Goal: Book appointment/travel/reservation

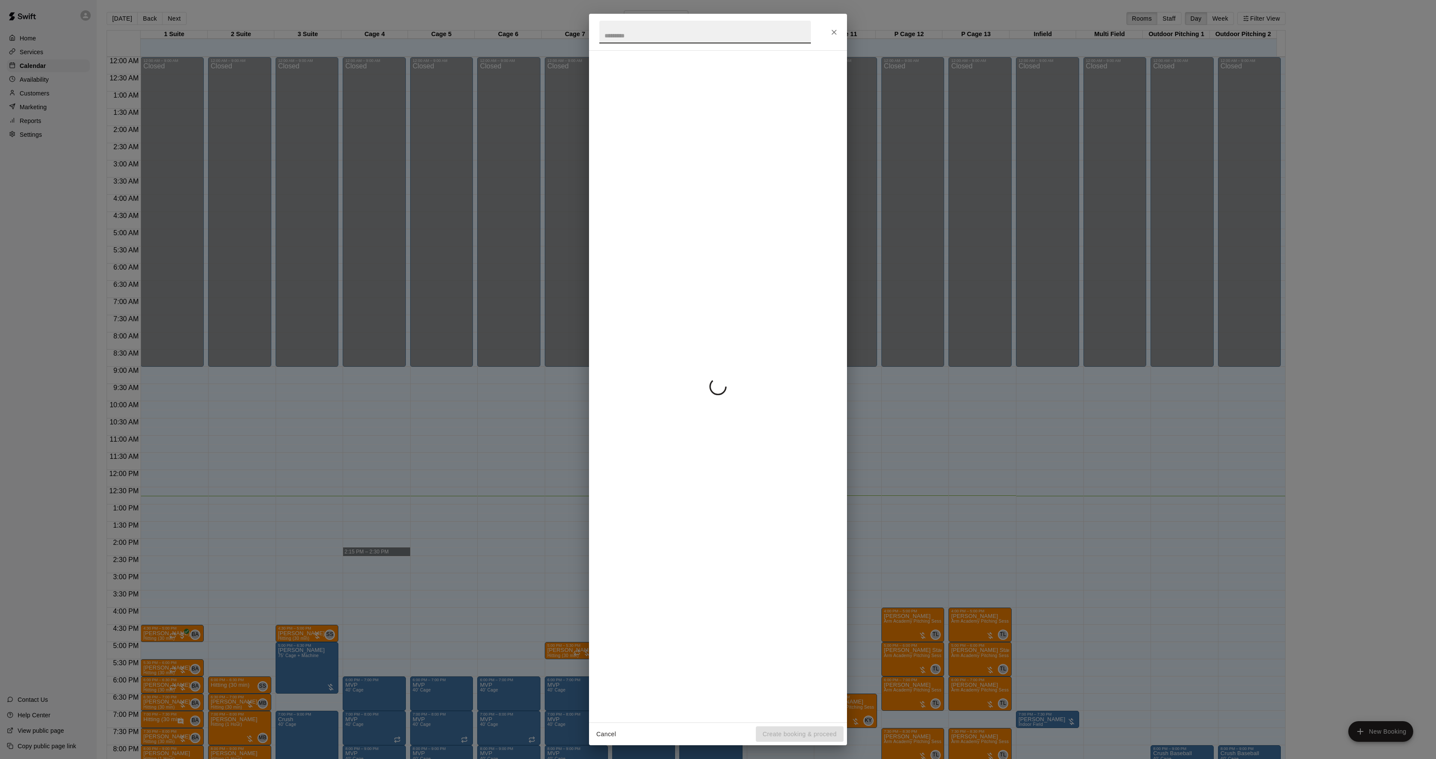
scroll to position [88, 0]
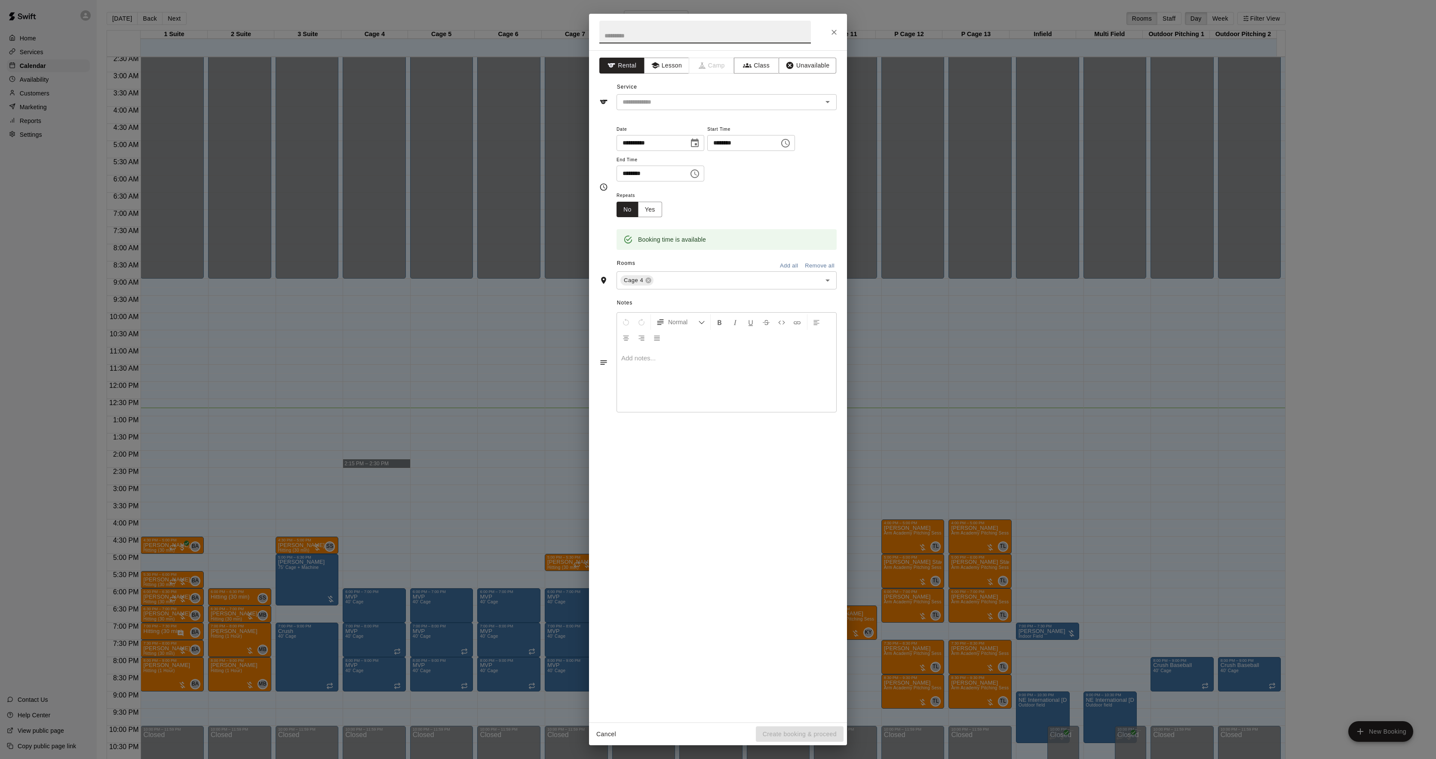
click at [234, 212] on div "**********" at bounding box center [718, 379] width 1436 height 759
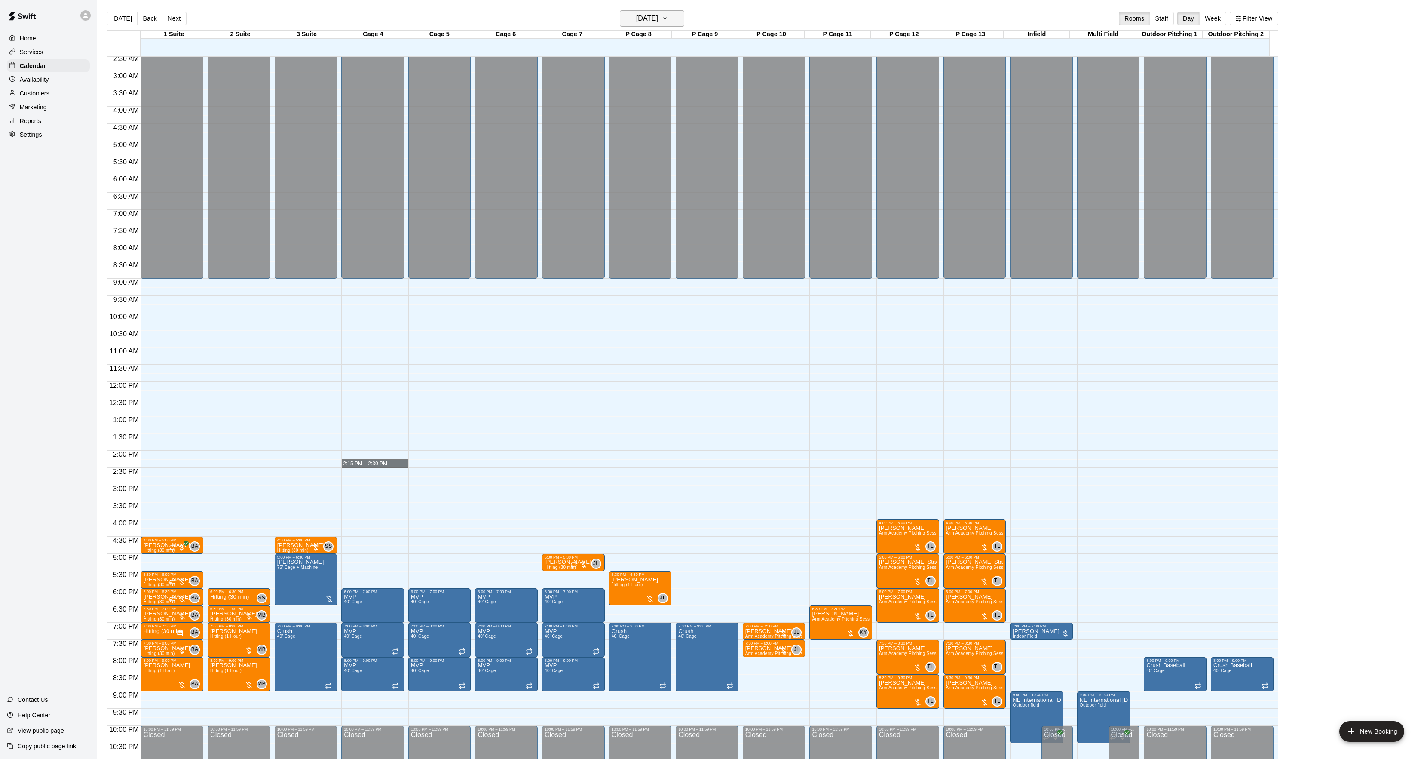
click at [657, 16] on h6 "[DATE]" at bounding box center [647, 18] width 22 height 12
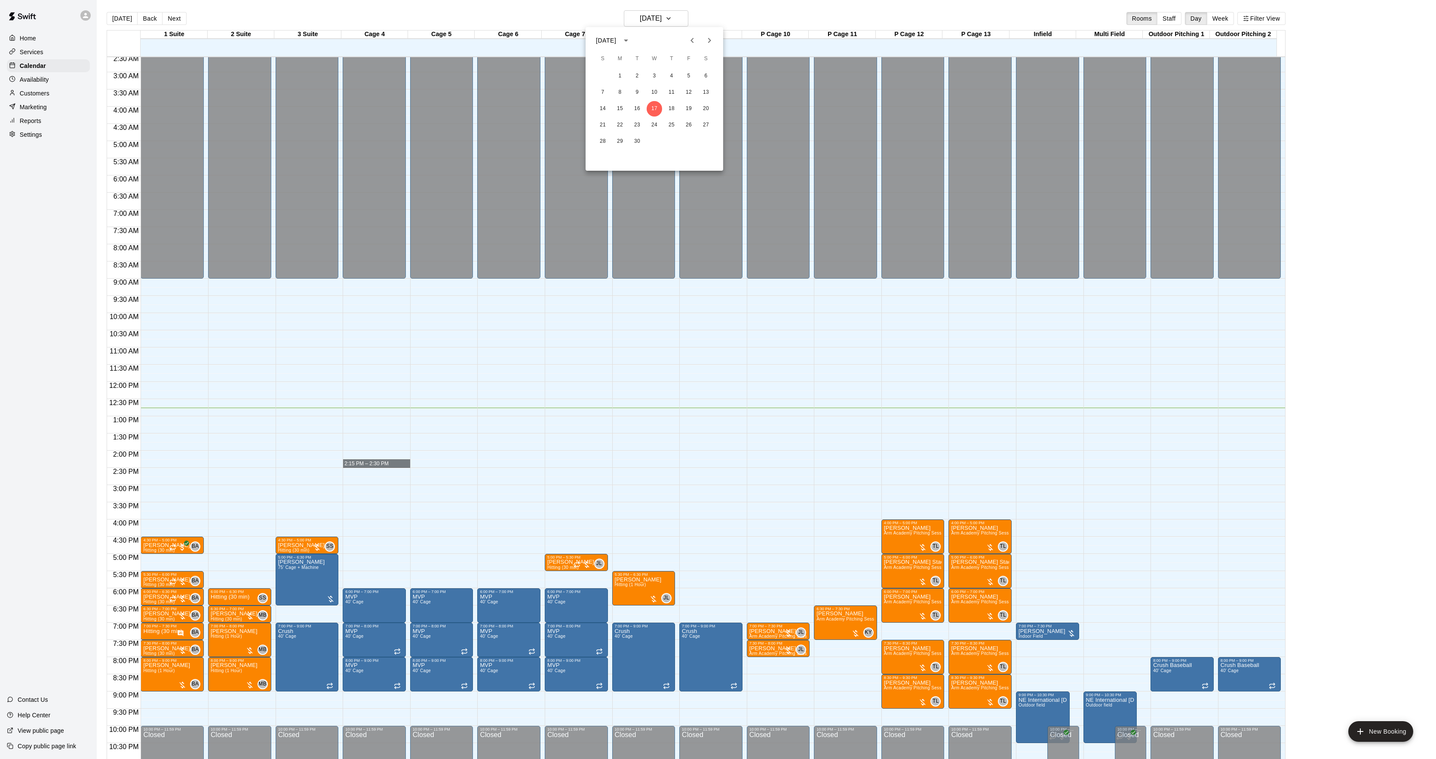
click at [711, 37] on icon "Next month" at bounding box center [709, 40] width 10 height 10
click at [714, 38] on icon "Next month" at bounding box center [709, 40] width 10 height 10
click at [711, 40] on icon "Next month" at bounding box center [709, 40] width 10 height 10
click at [708, 45] on icon "Next month" at bounding box center [709, 40] width 10 height 10
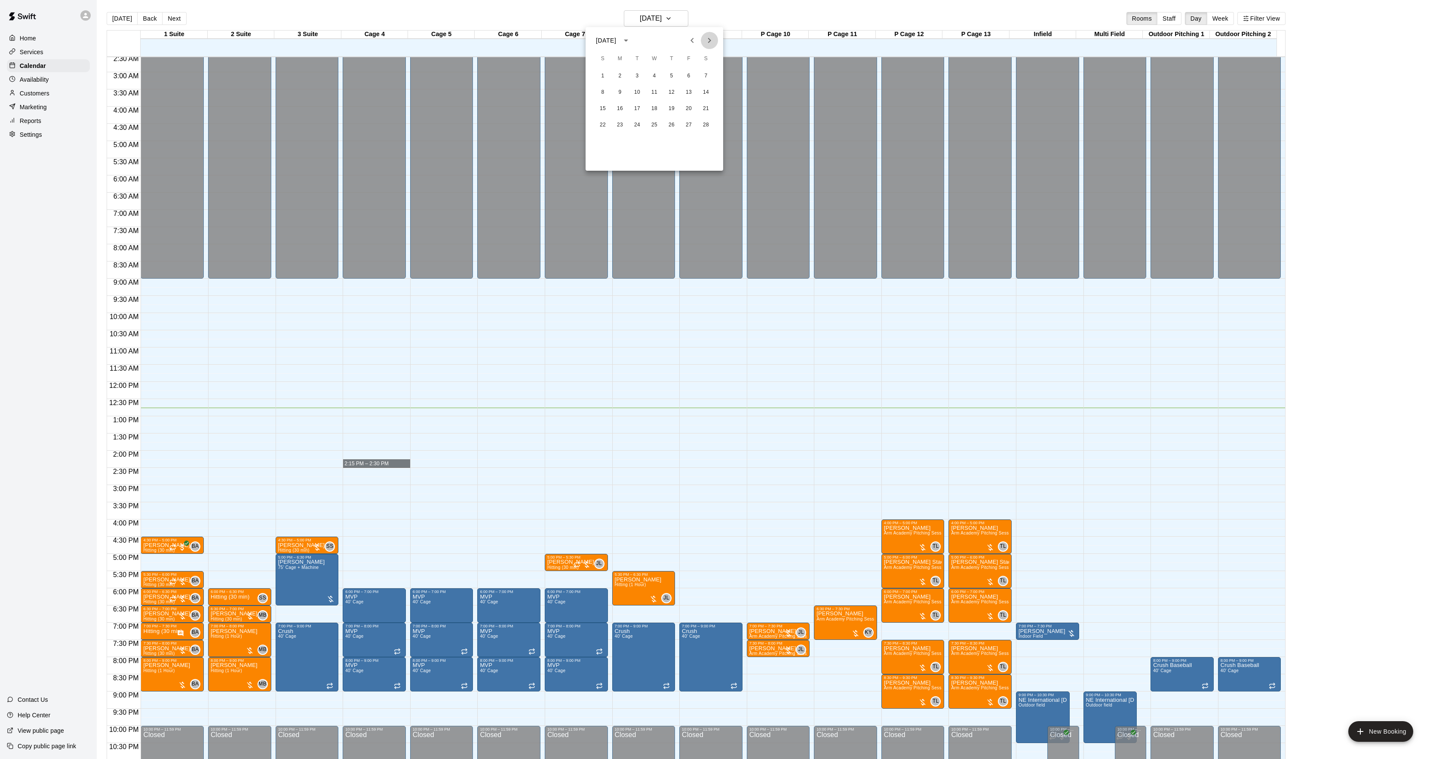
click at [711, 40] on icon "Next month" at bounding box center [709, 40] width 3 height 5
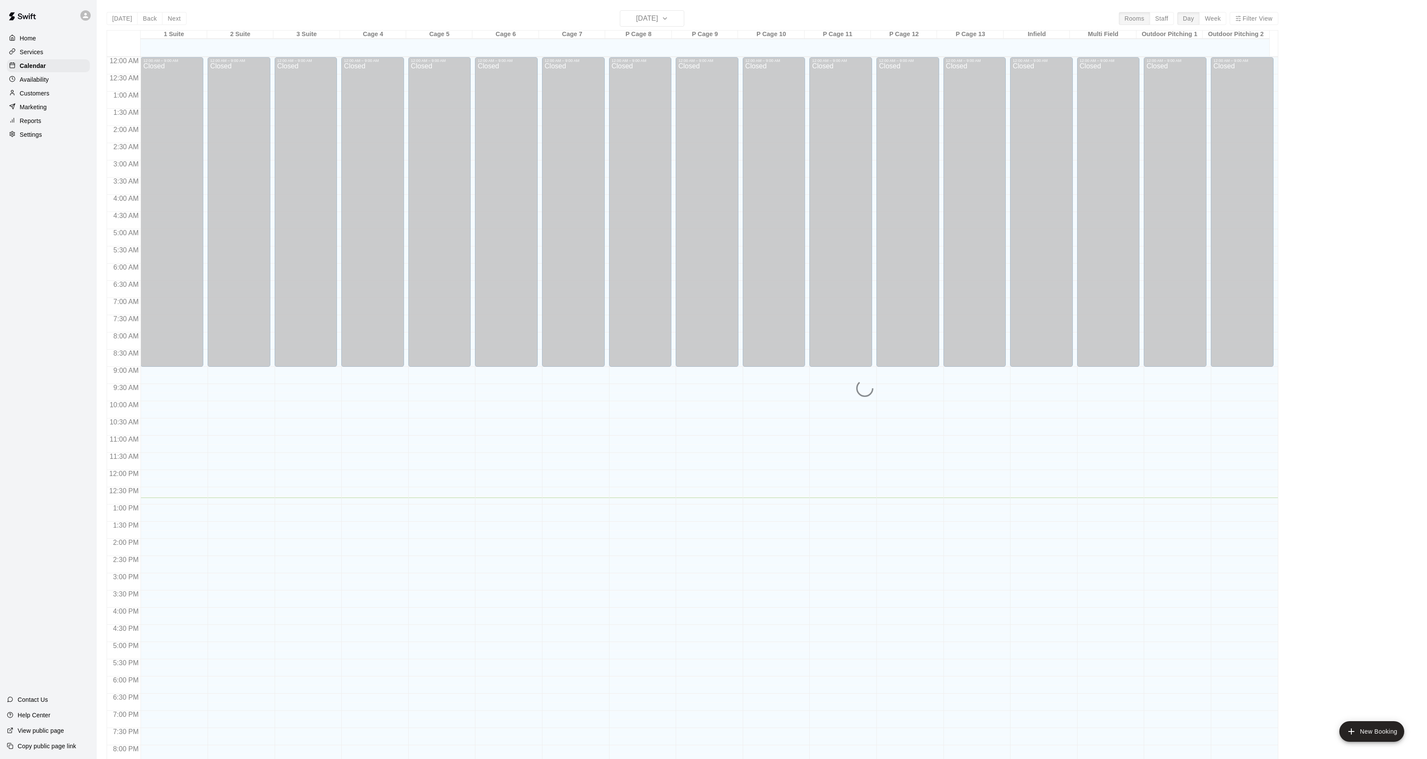
scroll to position [88, 0]
